Goal: Information Seeking & Learning: Learn about a topic

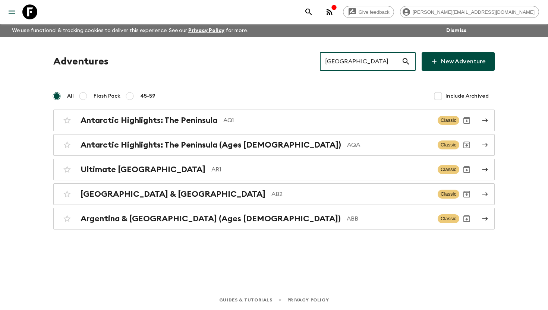
drag, startPoint x: 379, startPoint y: 62, endPoint x: 269, endPoint y: 69, distance: 111.0
click at [269, 69] on div "Adventures Argentina ​ New Adventure" at bounding box center [274, 61] width 442 height 19
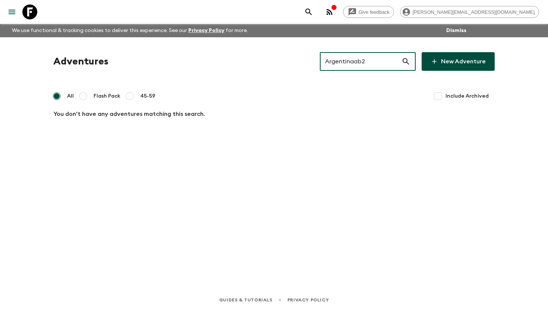
drag, startPoint x: 320, startPoint y: 66, endPoint x: 270, endPoint y: 68, distance: 50.0
click at [270, 68] on div "Adventures Argentinaab2 ​ New Adventure" at bounding box center [274, 61] width 442 height 19
drag, startPoint x: 380, startPoint y: 65, endPoint x: 292, endPoint y: 68, distance: 88.1
click at [292, 68] on div "Adventures Argentinaab2 ​ New Adventure" at bounding box center [274, 61] width 442 height 19
drag, startPoint x: 386, startPoint y: 63, endPoint x: 325, endPoint y: 63, distance: 61.2
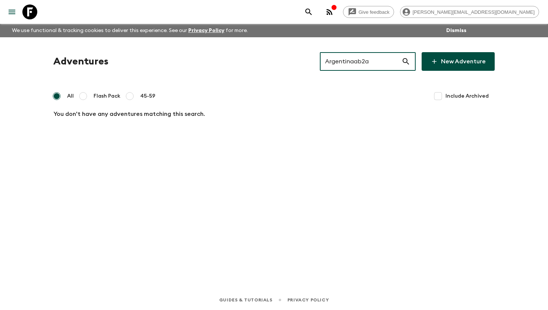
click at [325, 63] on div "Adventures Argentinaab2a ​ New Adventure" at bounding box center [274, 61] width 442 height 19
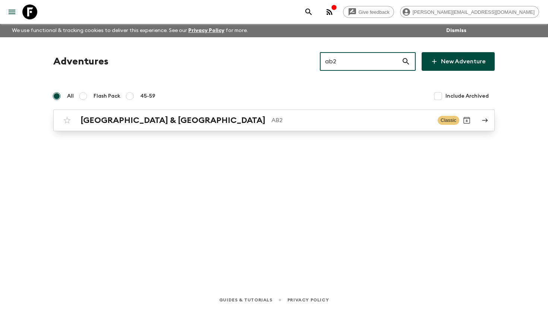
type input "ab2"
click at [272, 123] on p "AB2" at bounding box center [352, 120] width 160 height 9
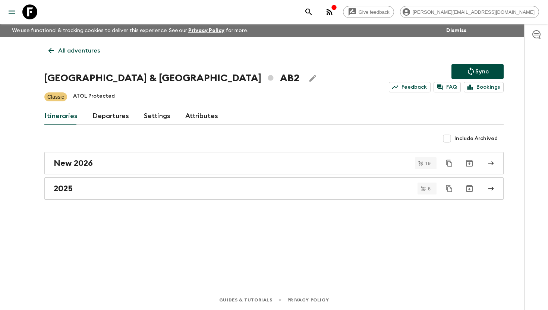
click at [193, 113] on link "Attributes" at bounding box center [201, 116] width 33 height 18
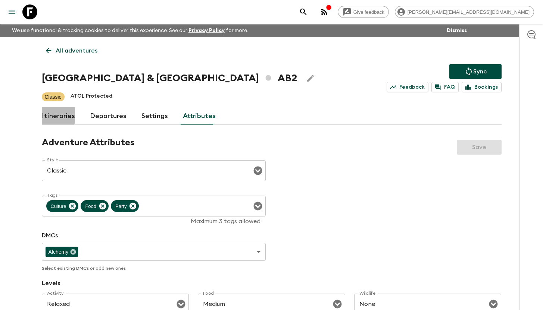
click at [53, 116] on link "Itineraries" at bounding box center [58, 116] width 33 height 18
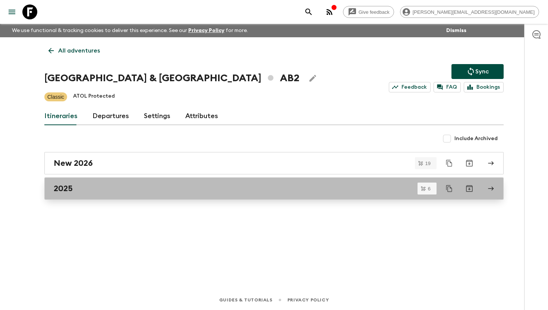
click at [76, 185] on div "2025" at bounding box center [267, 189] width 427 height 10
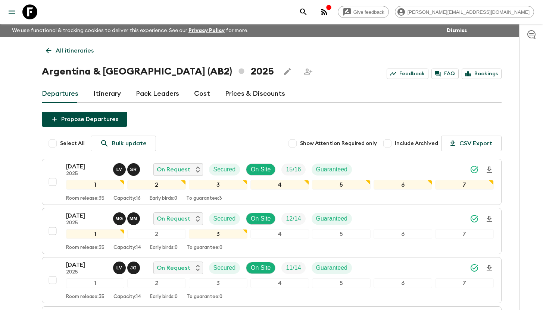
click at [314, 63] on div "All itineraries [GEOGRAPHIC_DATA] & [GEOGRAPHIC_DATA] (AB2) 2025 Feedback FAQ B…" at bounding box center [272, 257] width 478 height 441
click at [33, 12] on icon at bounding box center [29, 11] width 15 height 15
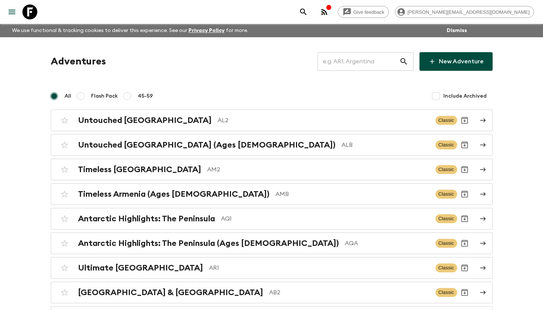
click at [357, 64] on input "text" at bounding box center [358, 61] width 82 height 21
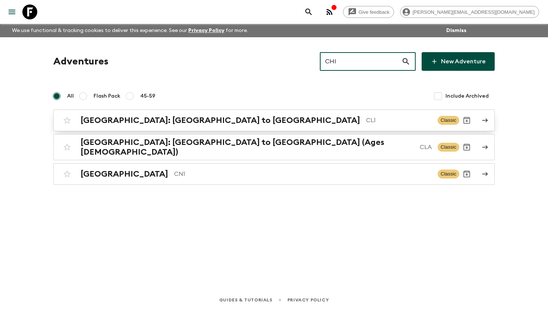
type input "CHI"
click at [366, 120] on p "CL1" at bounding box center [399, 120] width 66 height 9
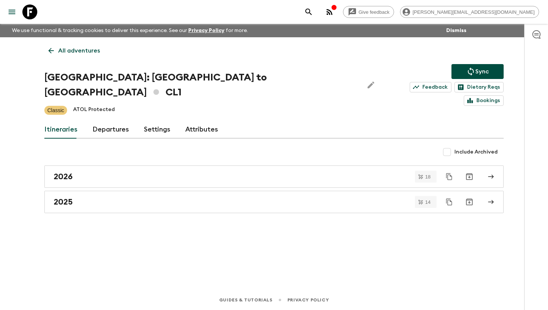
click at [200, 121] on link "Attributes" at bounding box center [201, 130] width 33 height 18
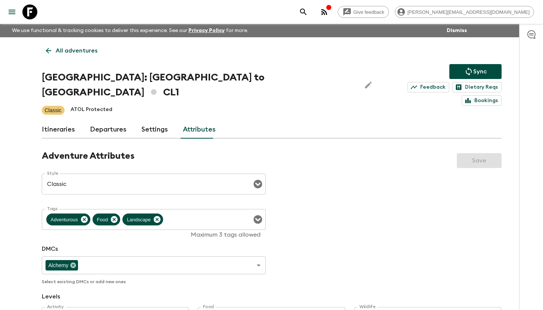
click at [33, 9] on icon at bounding box center [29, 11] width 15 height 15
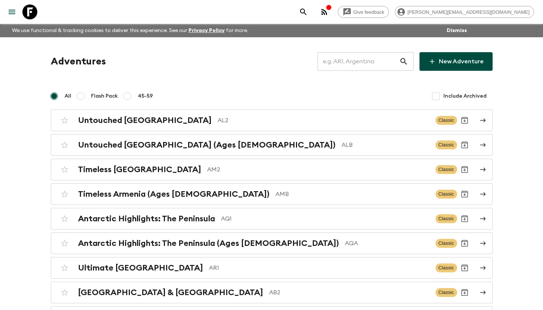
click at [345, 58] on input "text" at bounding box center [358, 61] width 82 height 21
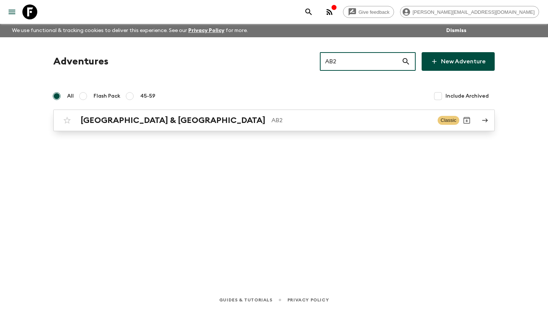
type input "AB2"
click at [272, 124] on p "AB2" at bounding box center [352, 120] width 160 height 9
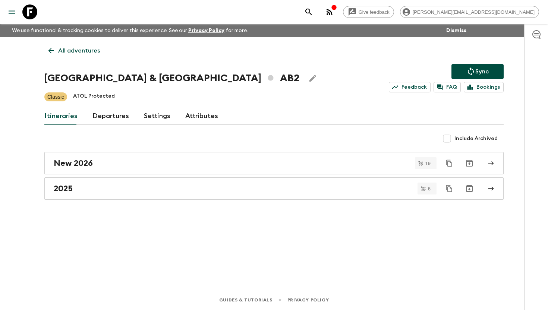
click at [187, 117] on link "Attributes" at bounding box center [201, 116] width 33 height 18
